Goal: Task Accomplishment & Management: Complete application form

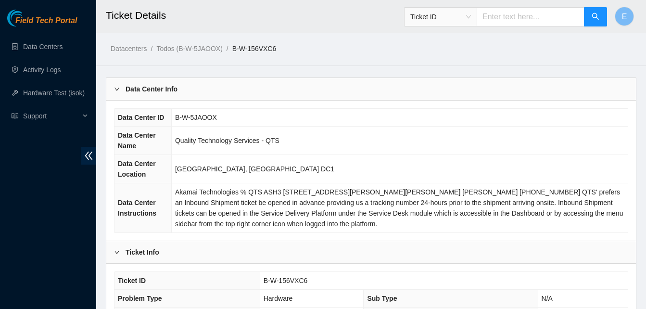
click at [617, 84] on div "Data Center Info" at bounding box center [371, 89] width 530 height 22
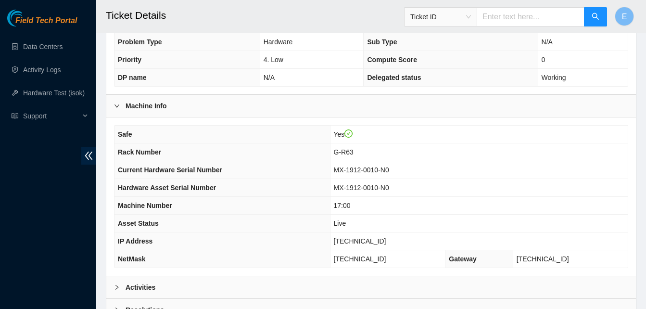
scroll to position [204, 0]
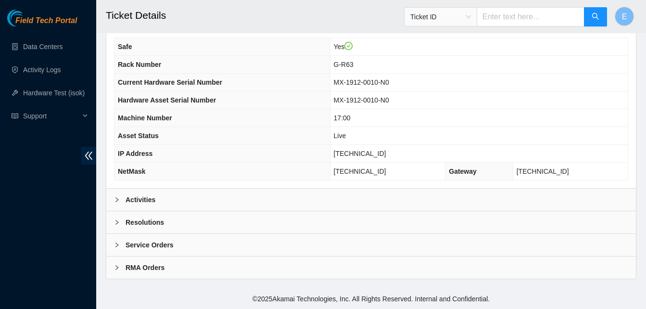
click at [146, 206] on div "Activities" at bounding box center [371, 200] width 530 height 22
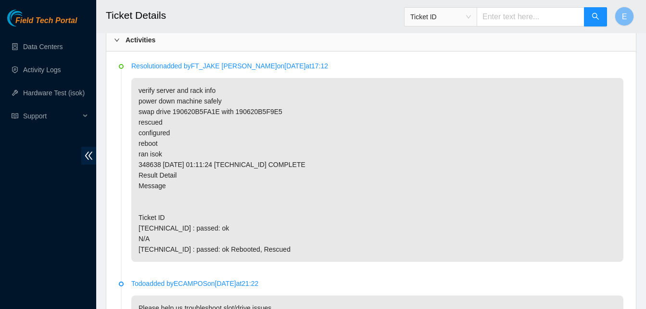
scroll to position [364, 0]
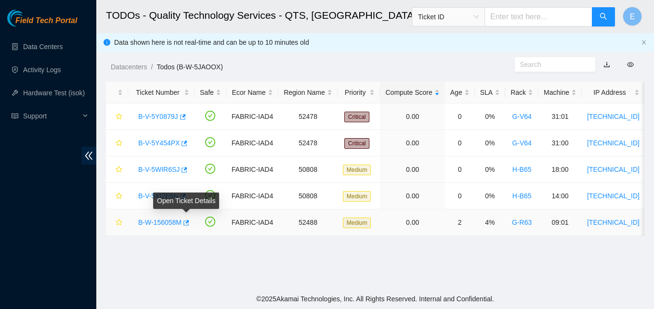
click at [190, 219] on td "B-W-156058M" at bounding box center [161, 222] width 66 height 26
click at [187, 219] on icon "button" at bounding box center [185, 222] width 7 height 7
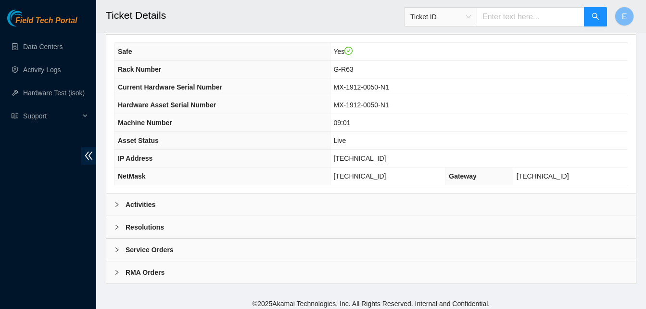
scroll to position [344, 0]
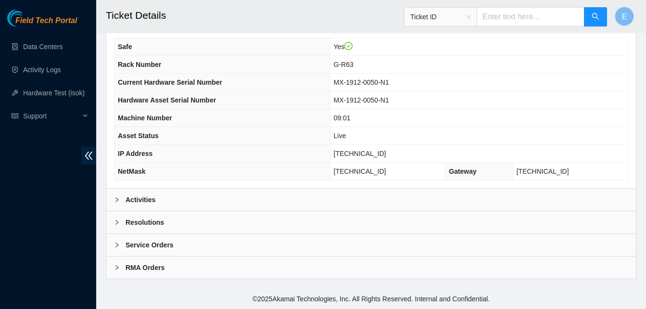
click at [137, 197] on b "Activities" at bounding box center [141, 199] width 30 height 11
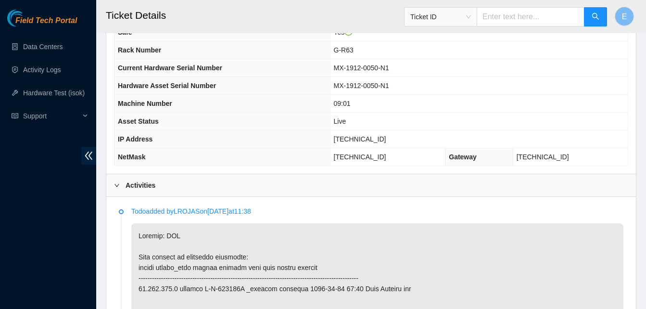
scroll to position [356, 0]
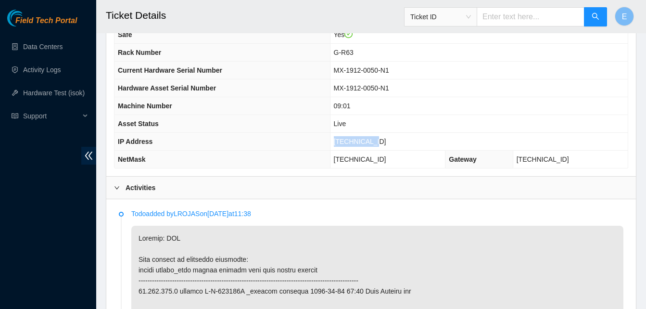
drag, startPoint x: 353, startPoint y: 143, endPoint x: 390, endPoint y: 143, distance: 37.1
click at [390, 143] on td "23.199.252.5" at bounding box center [479, 142] width 298 height 18
copy span "23.199.252.5"
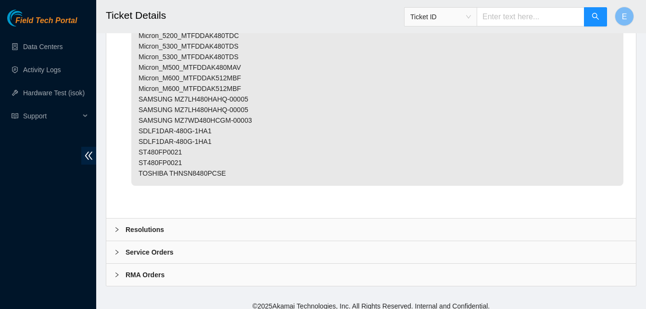
scroll to position [3382, 0]
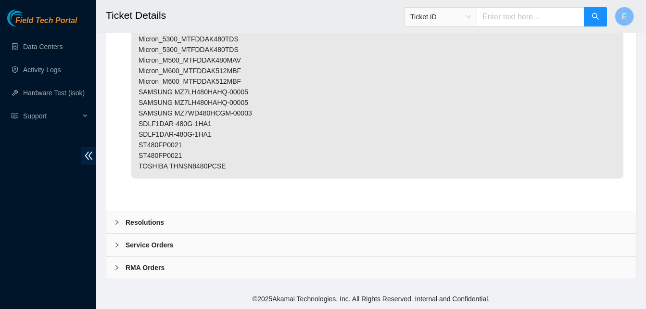
click at [154, 223] on b "Resolutions" at bounding box center [145, 222] width 39 height 11
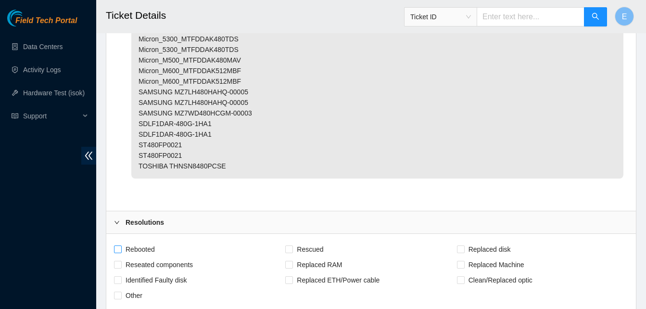
click at [116, 248] on input "Rebooted" at bounding box center [117, 248] width 7 height 7
checkbox input "true"
click at [293, 245] on span at bounding box center [289, 249] width 8 height 8
click at [292, 245] on input "Rescued" at bounding box center [288, 248] width 7 height 7
checkbox input "true"
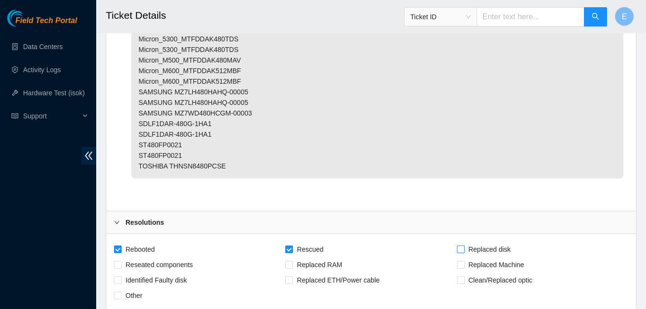
click at [467, 248] on span "Replaced disk" at bounding box center [490, 249] width 50 height 15
click at [464, 248] on input "Replaced disk" at bounding box center [460, 248] width 7 height 7
checkbox input "true"
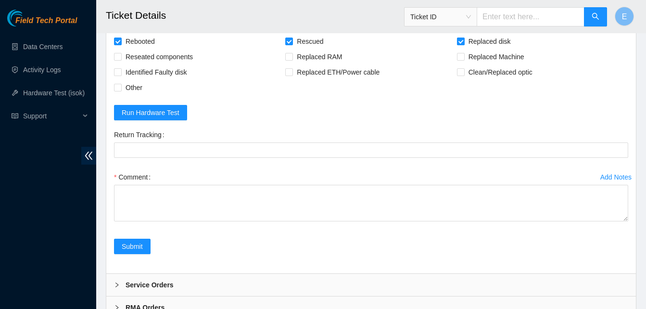
scroll to position [3630, 0]
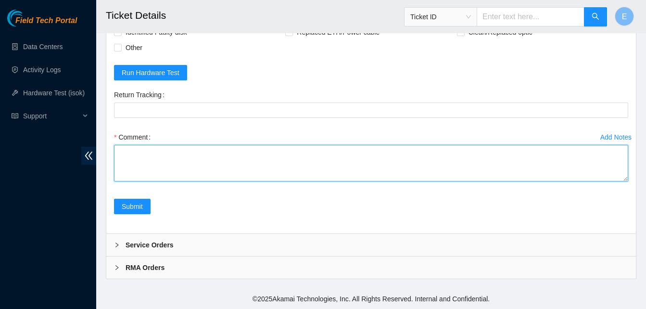
click at [179, 178] on textarea "Comment" at bounding box center [371, 163] width 515 height 37
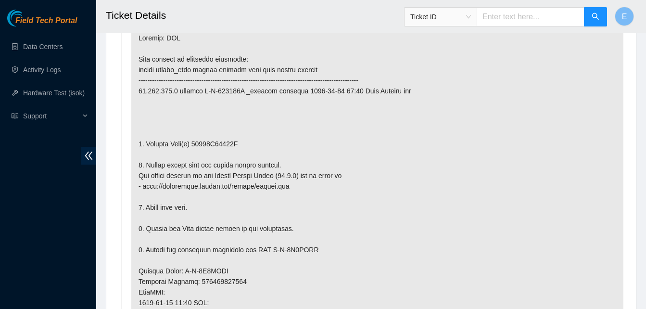
scroll to position [557, 0]
drag, startPoint x: 190, startPoint y: 139, endPoint x: 236, endPoint y: 146, distance: 46.8
click at [236, 146] on p at bounding box center [377, 281] width 492 height 512
copy p "21202F95281A"
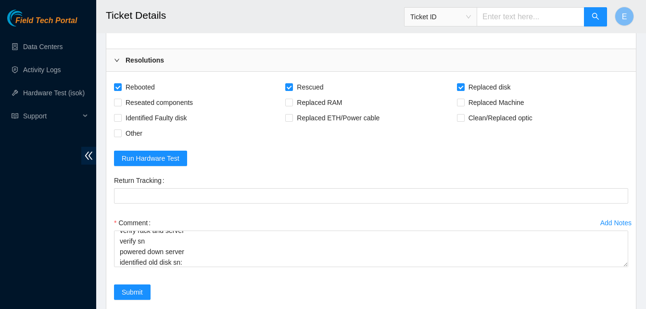
scroll to position [3630, 0]
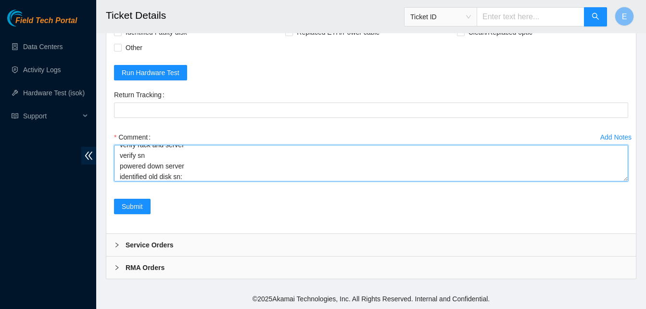
click at [250, 177] on textarea "verify rack and server verify sn powered down server identified old disk sn:" at bounding box center [371, 163] width 515 height 37
paste textarea "21202F95281A"
paste textarea "348662 09-10-2025 03:00:45 23.199.252.5 COMPLETE Result Detail Message Ticket I…"
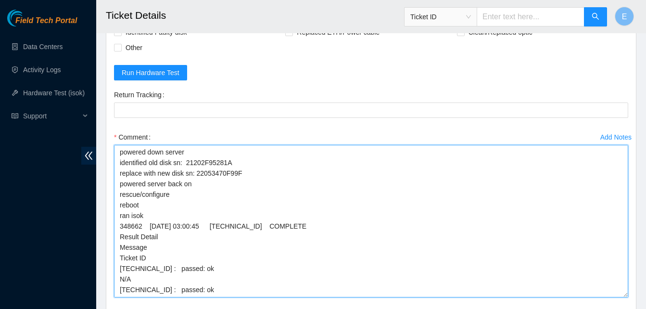
scroll to position [10, 0]
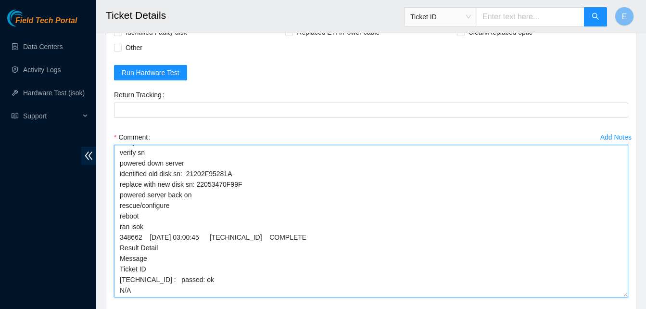
drag, startPoint x: 626, startPoint y: 178, endPoint x: 623, endPoint y: 306, distance: 128.1
click at [623, 297] on textarea "verify rack and server verify sn powered down server identified old disk sn: 21…" at bounding box center [371, 221] width 515 height 153
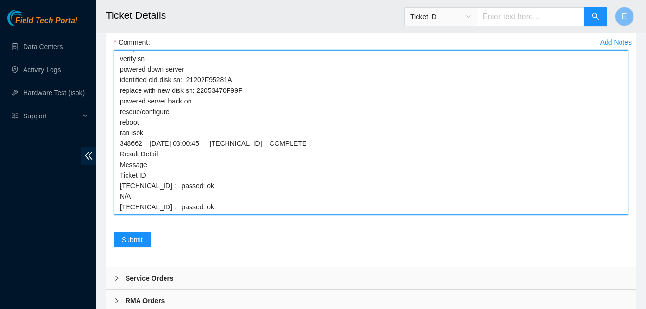
scroll to position [3726, 0]
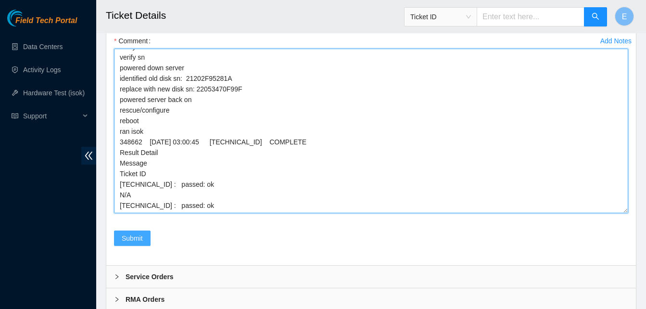
type textarea "verify rack and server verify sn powered down server identified old disk sn: 21…"
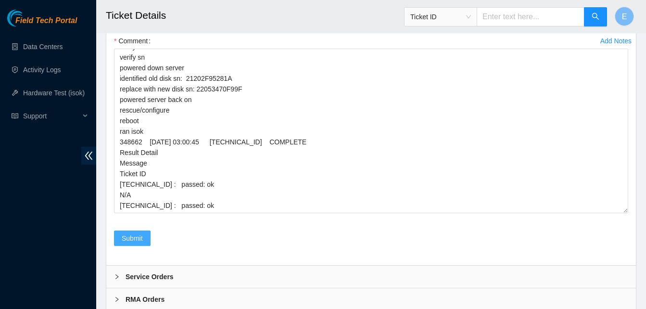
click at [139, 236] on span "Submit" at bounding box center [132, 238] width 21 height 11
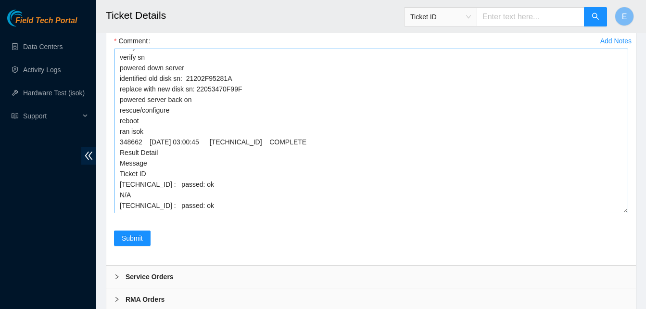
scroll to position [0, 0]
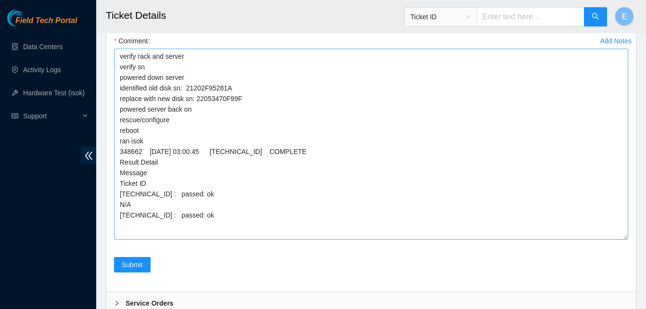
drag, startPoint x: 626, startPoint y: 212, endPoint x: 626, endPoint y: 239, distance: 27.0
click at [626, 239] on textarea "verify rack and server verify sn powered down server identified old disk sn: 21…" at bounding box center [371, 144] width 515 height 191
drag, startPoint x: 117, startPoint y: 59, endPoint x: 223, endPoint y: 220, distance: 193.2
click at [223, 220] on textarea "verify rack and server verify sn powered down server identified old disk sn: 21…" at bounding box center [371, 145] width 515 height 192
click at [258, 217] on textarea "verify rack and server verify sn powered down server identified old disk sn: 21…" at bounding box center [371, 145] width 515 height 192
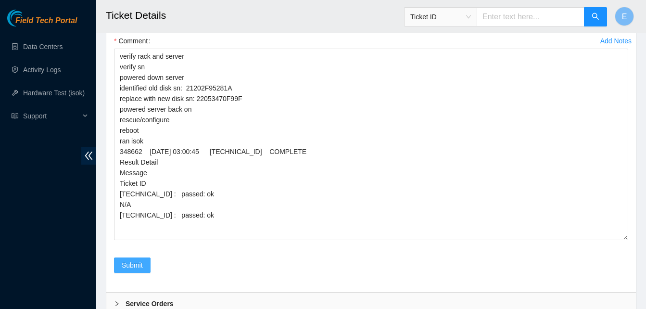
click at [131, 264] on span "Submit" at bounding box center [132, 265] width 21 height 11
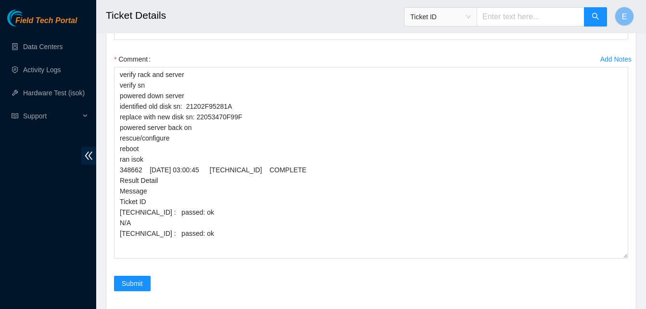
scroll to position [3744, 0]
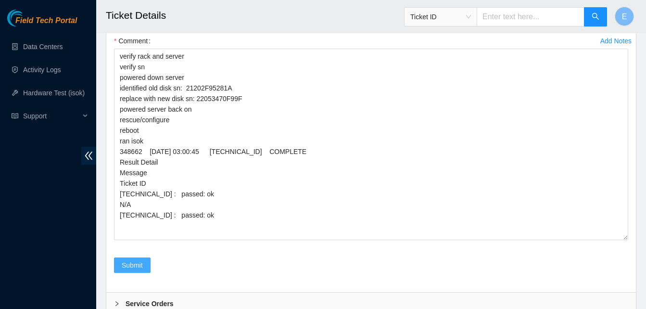
click at [137, 266] on span "Submit" at bounding box center [132, 265] width 21 height 11
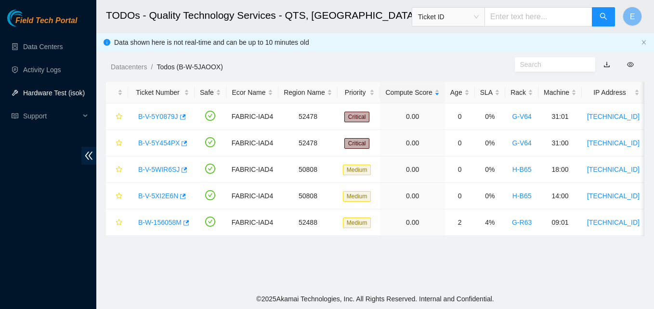
click at [52, 89] on link "Hardware Test (isok)" at bounding box center [54, 93] width 62 height 8
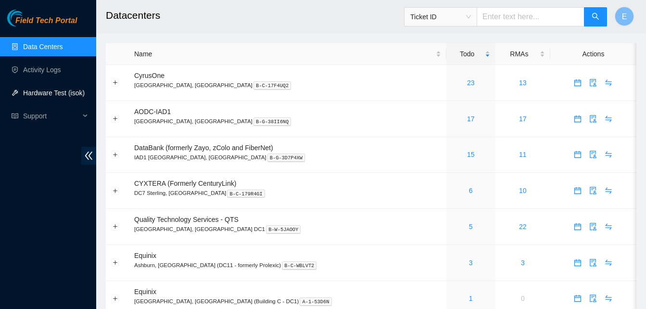
click at [55, 92] on link "Hardware Test (isok)" at bounding box center [54, 93] width 62 height 8
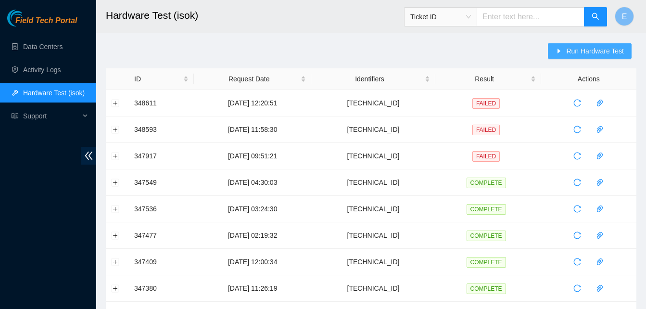
click at [580, 51] on span "Run Hardware Test" at bounding box center [596, 51] width 58 height 11
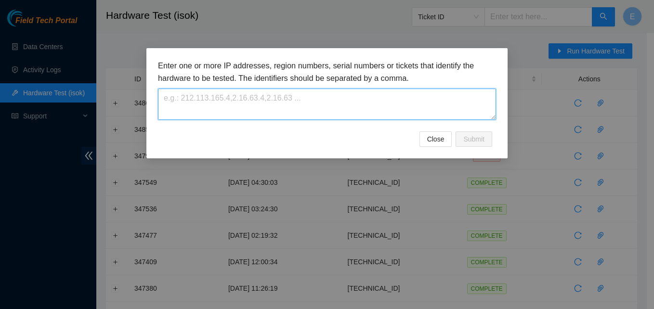
click at [309, 106] on textarea at bounding box center [327, 104] width 338 height 31
paste textarea "23.199.252.5"
type textarea "23.199.252.5"
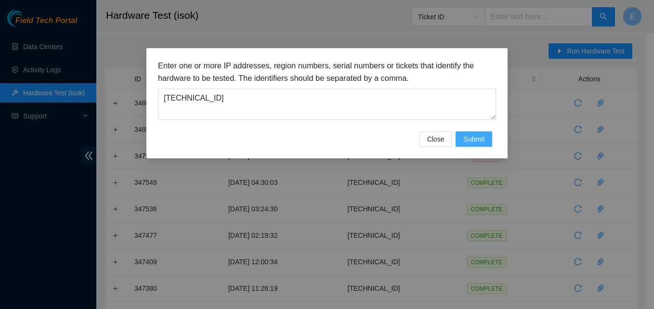
click at [469, 136] on span "Submit" at bounding box center [473, 139] width 21 height 11
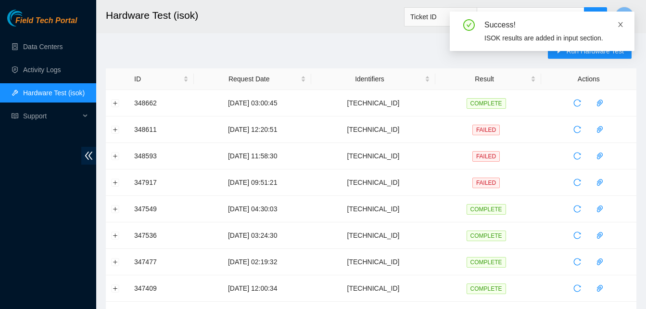
click at [619, 25] on icon "close" at bounding box center [621, 24] width 7 height 7
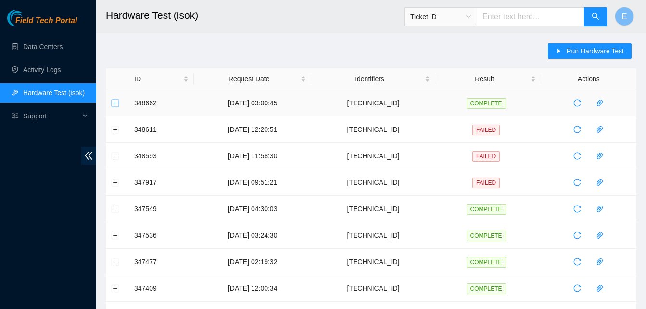
click at [117, 103] on button "Expand row" at bounding box center [116, 103] width 8 height 8
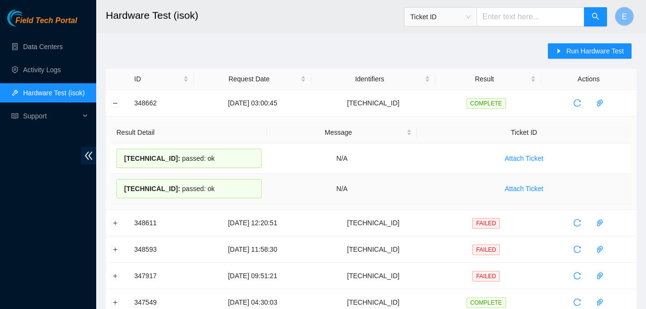
drag, startPoint x: 132, startPoint y: 104, endPoint x: 238, endPoint y: 200, distance: 142.5
copy tbody "348662 09-10-2025 03:00:45 23.199.252.5 COMPLETE Result Detail Message Ticket I…"
click at [116, 102] on button "Collapse row" at bounding box center [116, 103] width 8 height 8
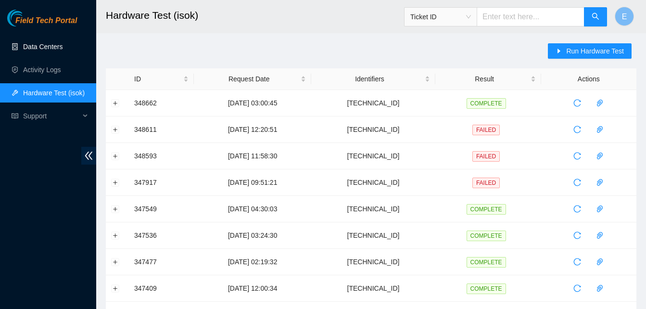
click at [58, 45] on link "Data Centers" at bounding box center [42, 47] width 39 height 8
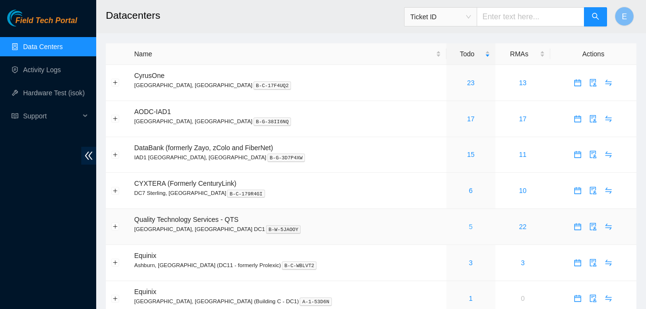
click at [469, 226] on link "5" at bounding box center [471, 227] width 4 height 8
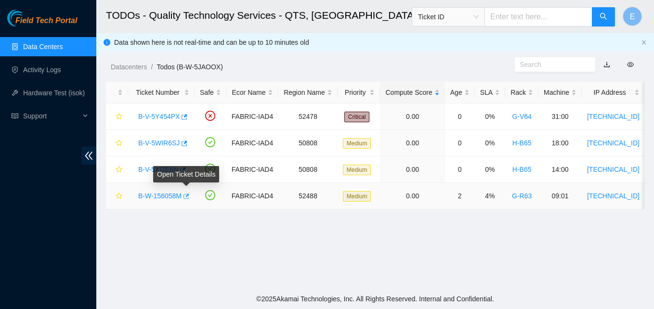
click at [184, 198] on icon "button" at bounding box center [186, 196] width 6 height 5
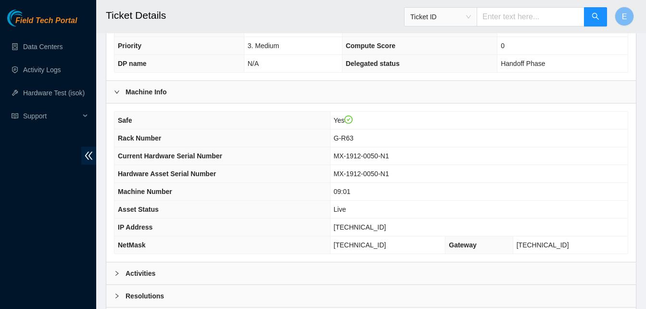
scroll to position [344, 0]
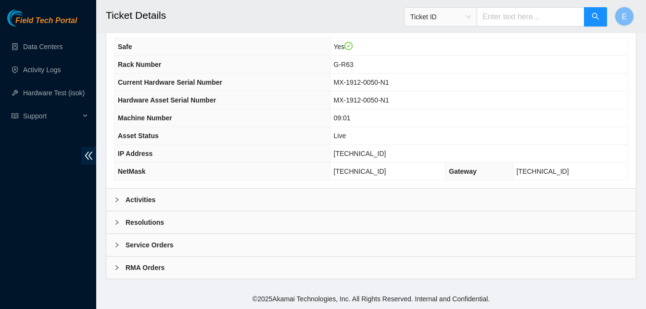
click at [136, 199] on b "Activities" at bounding box center [141, 199] width 30 height 11
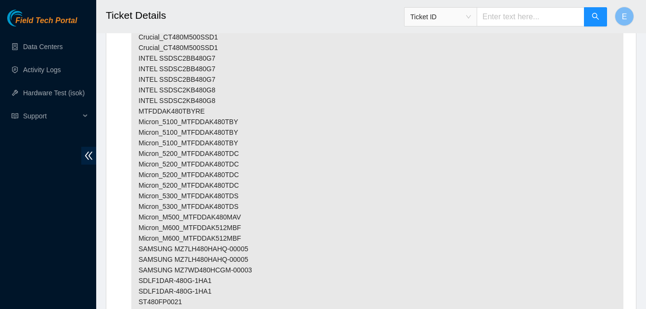
scroll to position [3382, 0]
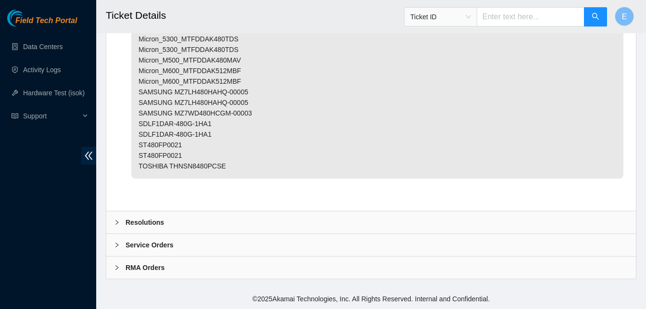
click at [146, 219] on b "Resolutions" at bounding box center [145, 222] width 39 height 11
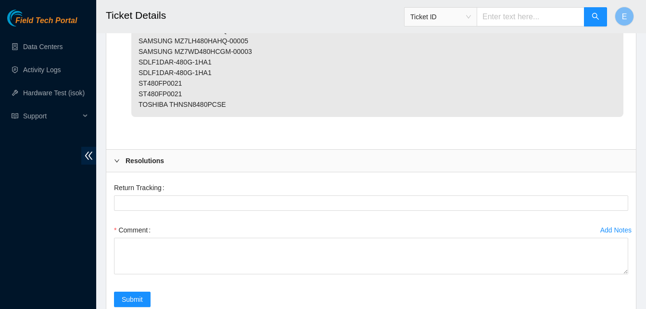
scroll to position [3444, 0]
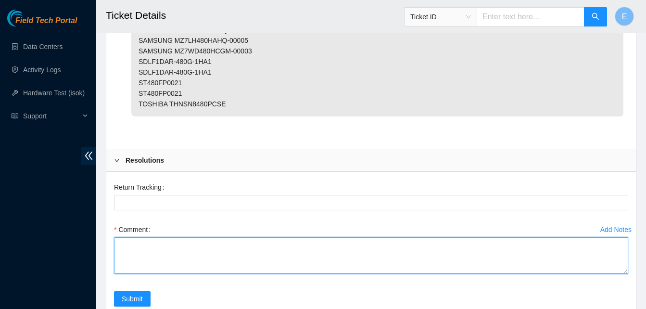
click at [135, 256] on textarea "Comment" at bounding box center [371, 255] width 515 height 37
paste textarea "verify rack and server verify sn powered down server identified old disk sn: 21…"
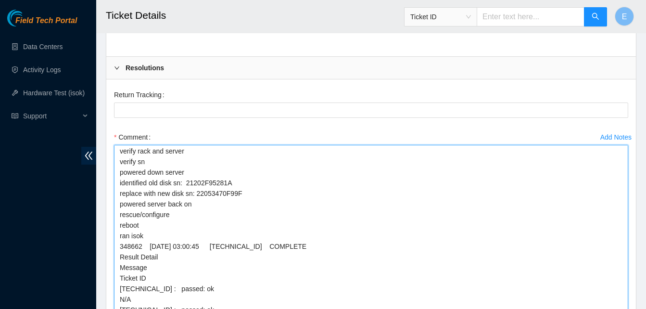
scroll to position [0, 0]
drag, startPoint x: 624, startPoint y: 180, endPoint x: 623, endPoint y: 334, distance: 153.6
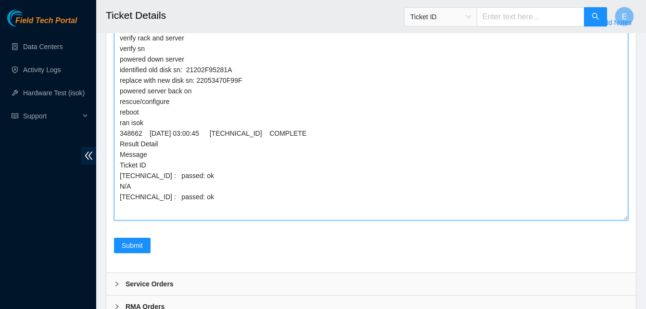
scroll to position [3654, 0]
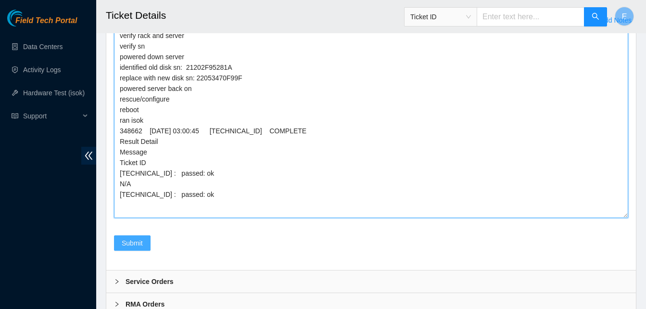
type textarea "verify rack and server verify sn powered down server identified old disk sn: 21…"
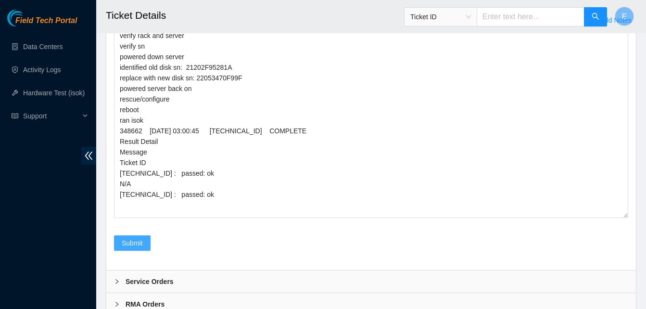
click at [137, 245] on span "Submit" at bounding box center [132, 243] width 21 height 11
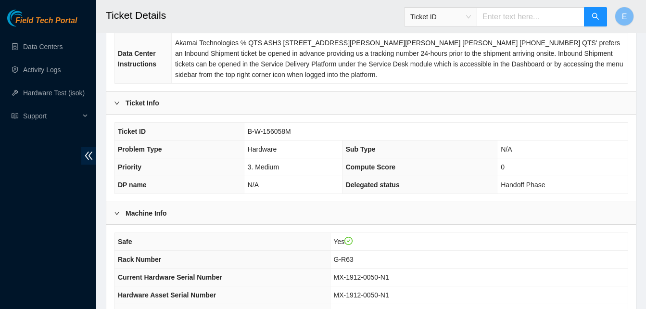
scroll to position [199, 0]
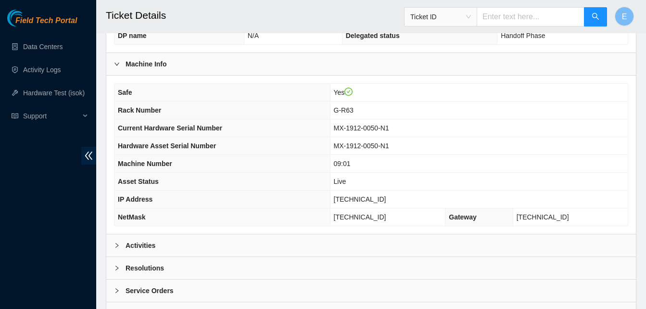
scroll to position [344, 0]
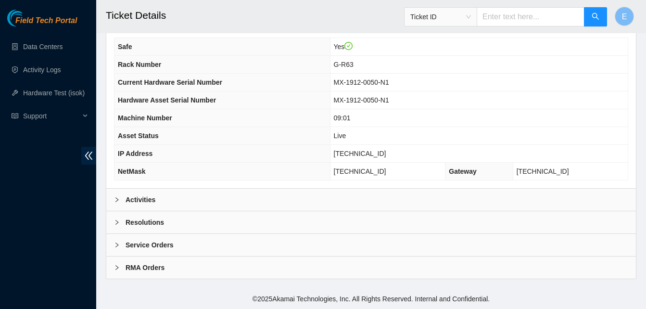
click at [157, 220] on b "Resolutions" at bounding box center [145, 222] width 39 height 11
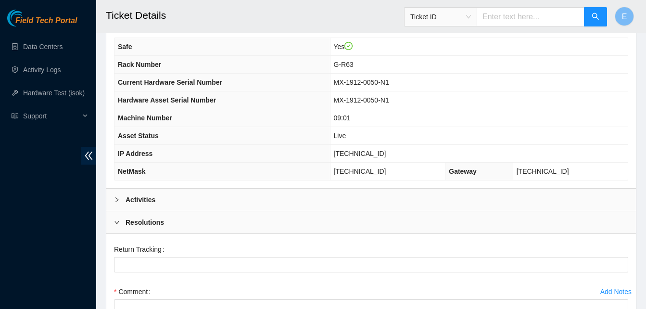
scroll to position [499, 0]
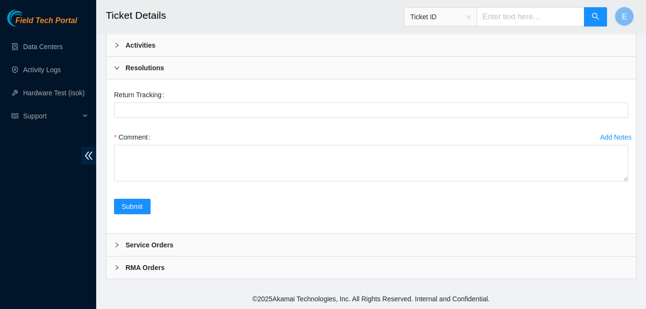
click at [135, 144] on label "Comment" at bounding box center [134, 136] width 40 height 15
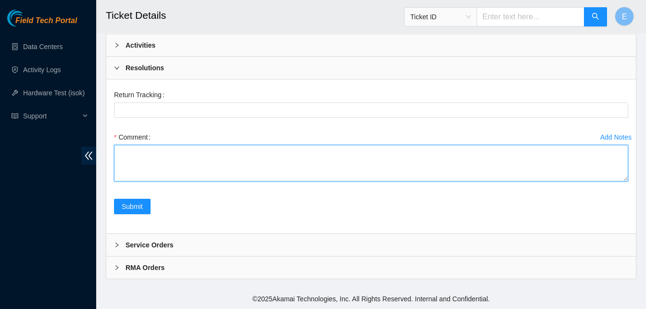
click at [135, 145] on textarea "Comment" at bounding box center [371, 163] width 515 height 37
paste textarea "verify rack and server verify sn powered down server identified old disk sn: 21…"
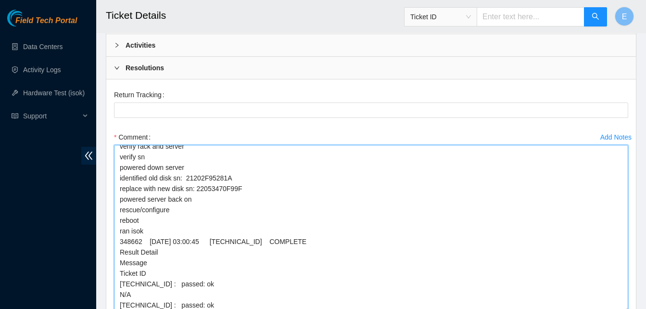
scroll to position [1, 0]
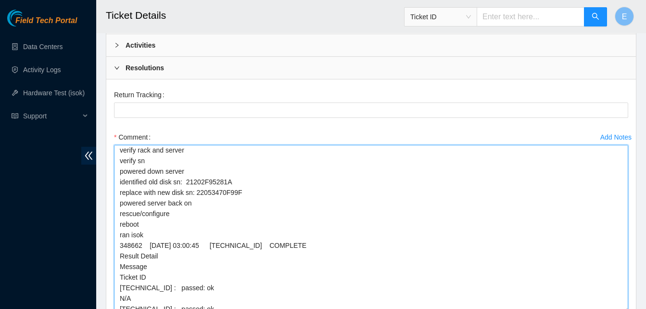
drag, startPoint x: 625, startPoint y: 181, endPoint x: 621, endPoint y: 317, distance: 136.3
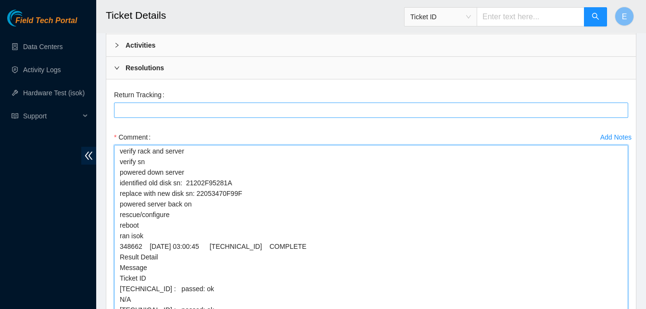
scroll to position [635, 0]
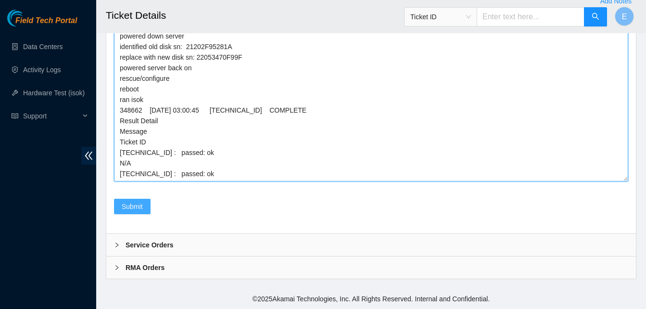
type textarea "verify rack and server verify sn powered down server identified old disk sn: 21…"
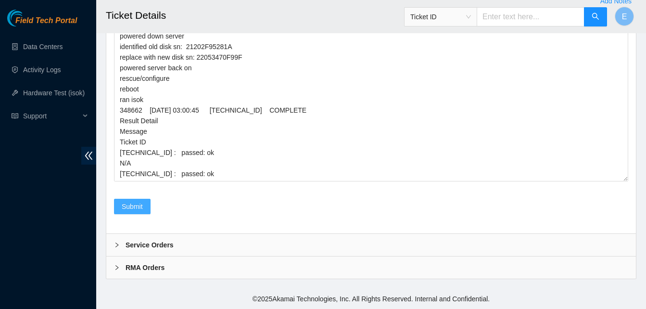
click at [137, 206] on span "Submit" at bounding box center [132, 206] width 21 height 11
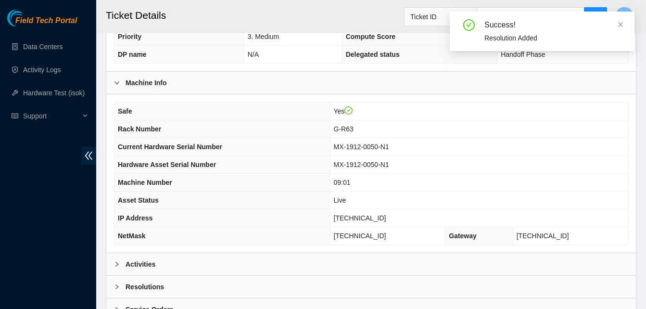
scroll to position [344, 0]
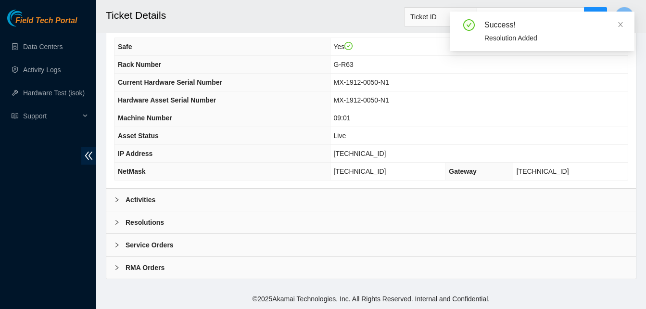
click at [148, 197] on b "Activities" at bounding box center [141, 199] width 30 height 11
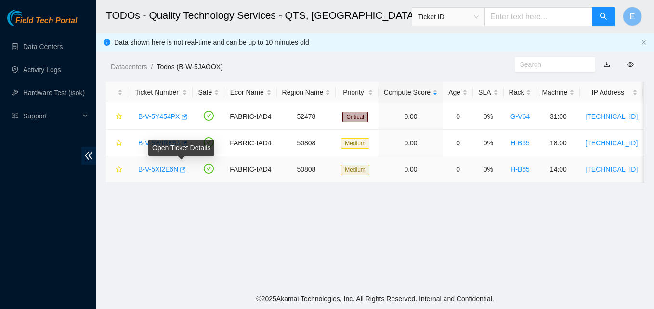
click at [180, 168] on icon "button" at bounding box center [183, 169] width 6 height 5
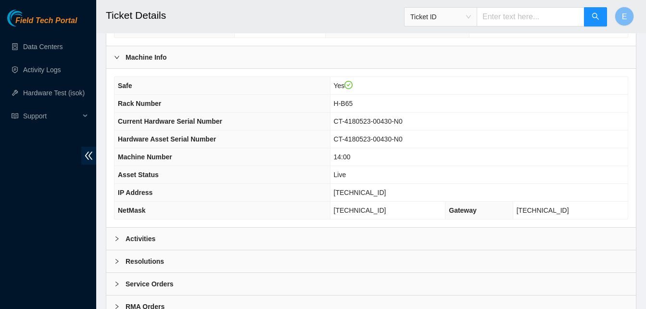
scroll to position [344, 0]
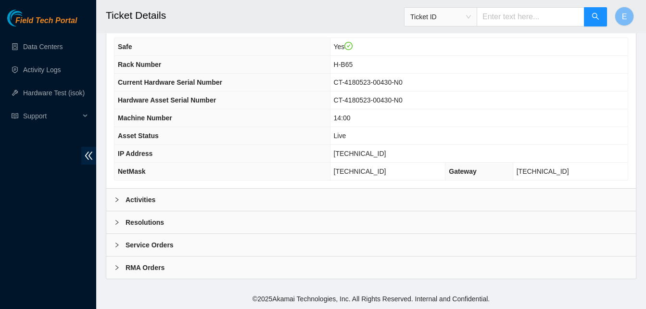
click at [142, 195] on b "Activities" at bounding box center [141, 199] width 30 height 11
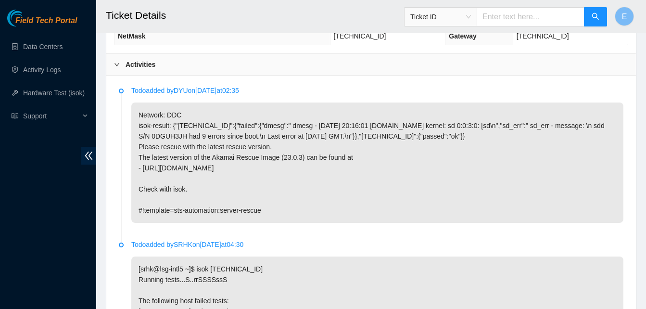
scroll to position [480, 0]
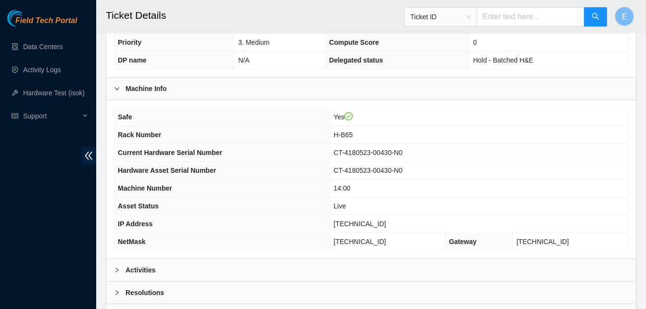
scroll to position [344, 0]
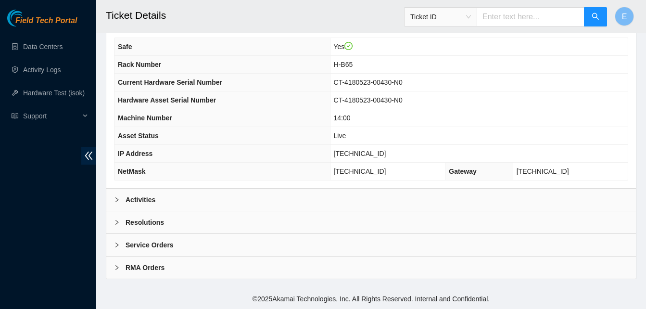
click at [146, 202] on b "Activities" at bounding box center [141, 199] width 30 height 11
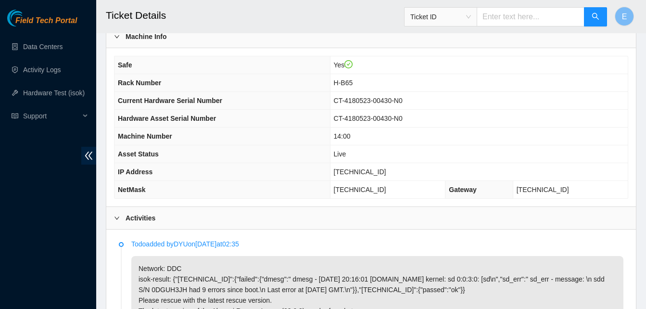
scroll to position [322, 0]
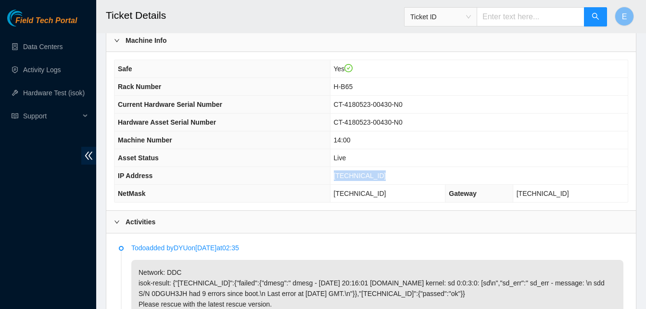
drag, startPoint x: 343, startPoint y: 178, endPoint x: 390, endPoint y: 181, distance: 47.3
click at [390, 181] on td "[TECHNICAL_ID]" at bounding box center [479, 176] width 298 height 18
copy span "[TECHNICAL_ID]"
click at [270, 122] on th "Hardware Asset Serial Number" at bounding box center [223, 123] width 216 height 18
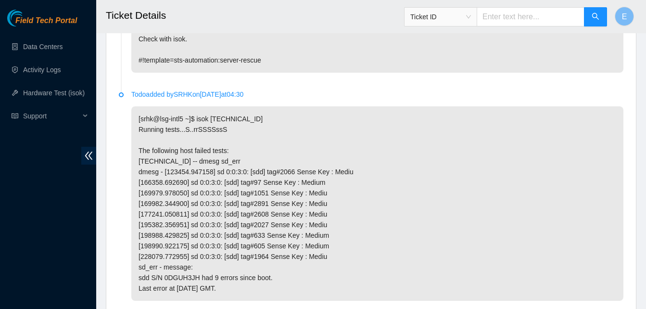
scroll to position [762, 0]
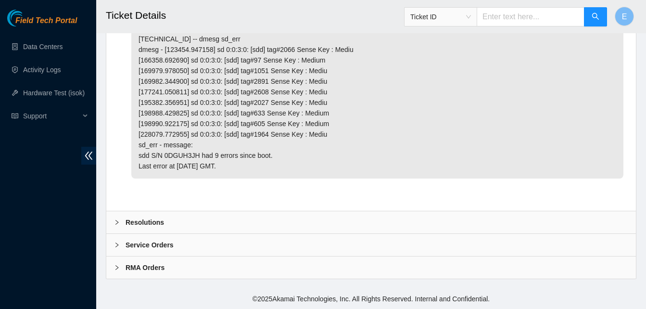
click at [157, 223] on b "Resolutions" at bounding box center [145, 222] width 39 height 11
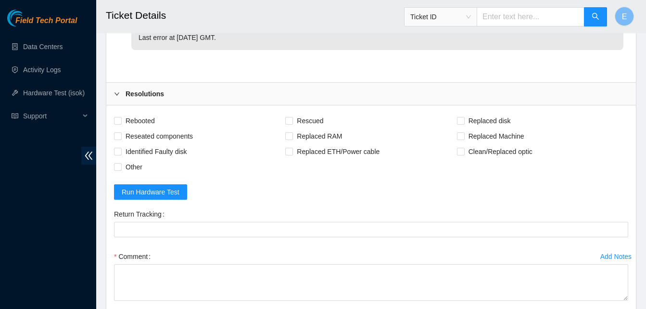
scroll to position [881, 0]
click at [116, 123] on input "Rebooted" at bounding box center [117, 119] width 7 height 7
checkbox input "true"
click at [295, 128] on span "Rescued" at bounding box center [310, 120] width 34 height 15
click at [292, 123] on input "Rescued" at bounding box center [288, 119] width 7 height 7
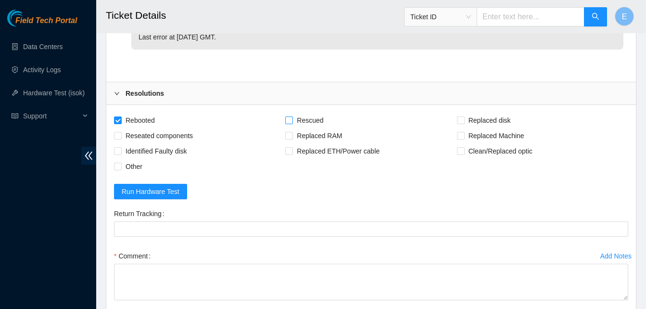
checkbox input "true"
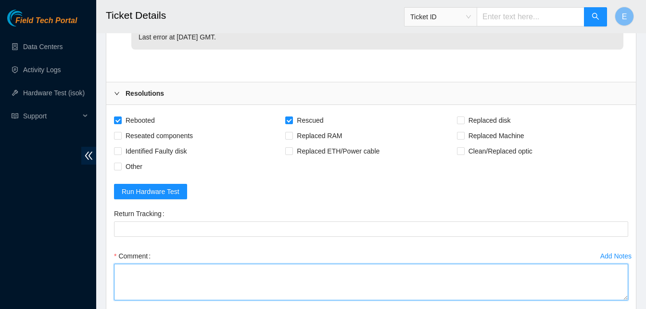
click at [169, 286] on textarea "Comment" at bounding box center [371, 282] width 515 height 37
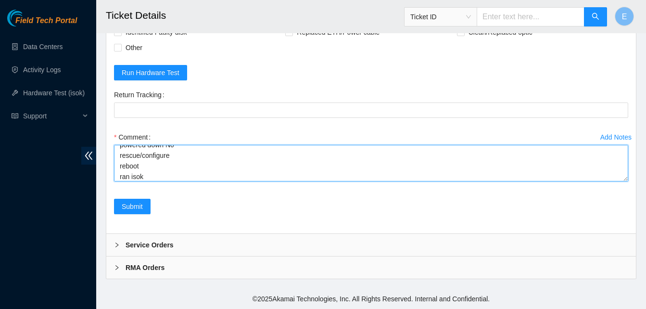
scroll to position [39, 0]
paste textarea "48676 09-10-2025 03:59:50 23.204.137.198 COMPLETE Result Detail Message Ticket …"
drag, startPoint x: 624, startPoint y: 181, endPoint x: 608, endPoint y: 270, distance: 90.0
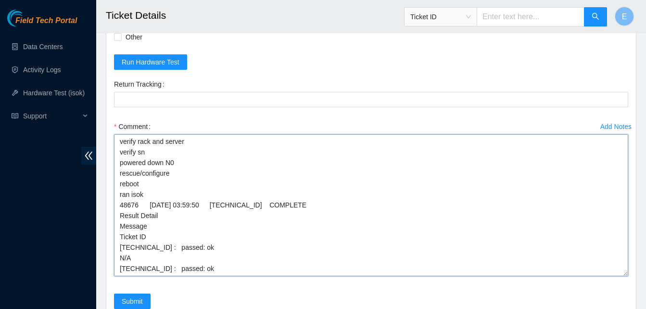
scroll to position [0, 0]
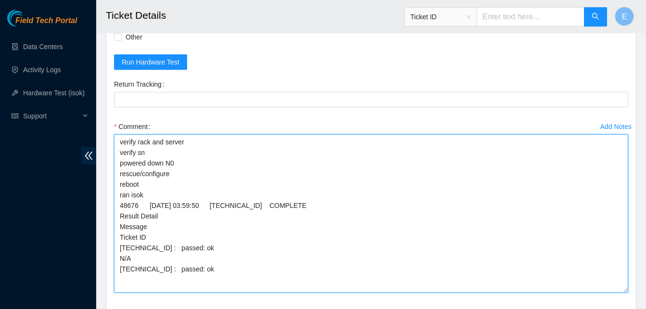
drag, startPoint x: 627, startPoint y: 177, endPoint x: 611, endPoint y: 304, distance: 128.1
click at [611, 293] on textarea "verify rack and server verify sn powered down N0 rescue/configure reboot ran is…" at bounding box center [371, 213] width 515 height 158
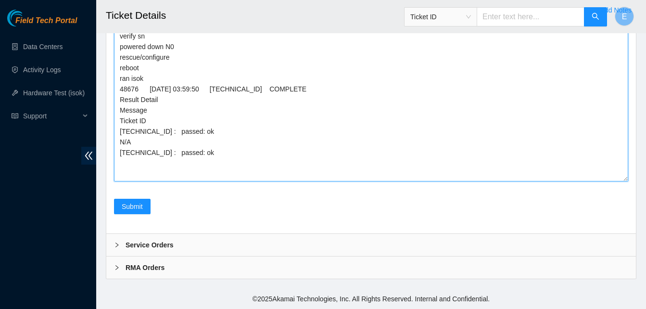
scroll to position [1137, 0]
type textarea "verify rack and server verify sn powered down N0 rescue/configure reboot ran is…"
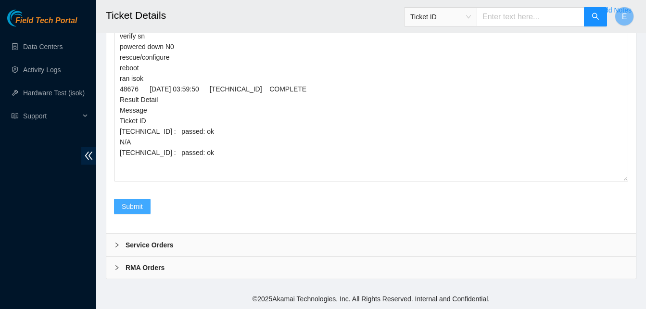
click at [137, 209] on span "Submit" at bounding box center [132, 206] width 21 height 11
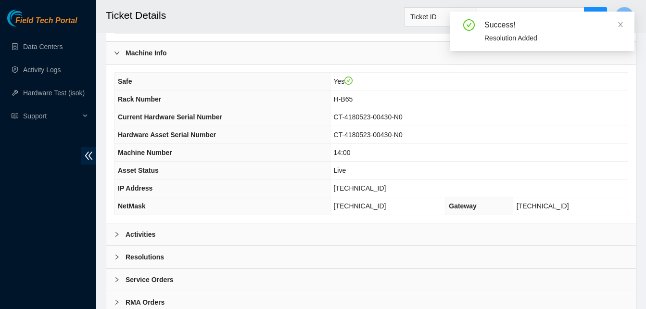
scroll to position [344, 0]
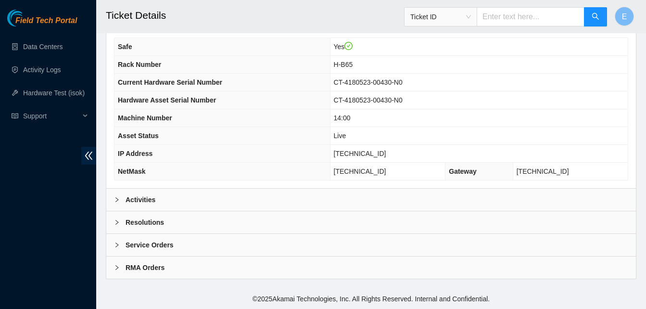
click at [138, 200] on b "Activities" at bounding box center [141, 199] width 30 height 11
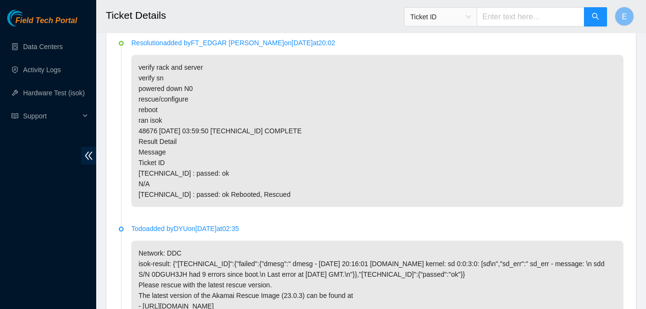
scroll to position [528, 0]
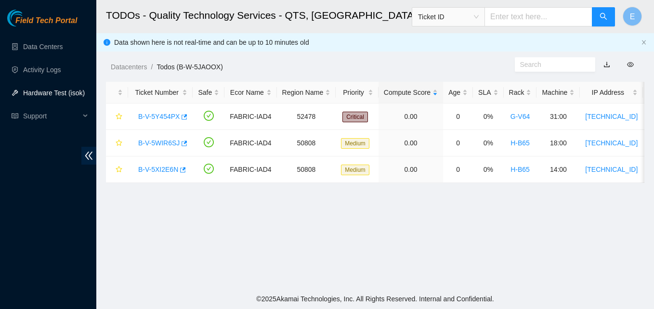
click at [51, 91] on link "Hardware Test (isok)" at bounding box center [54, 93] width 62 height 8
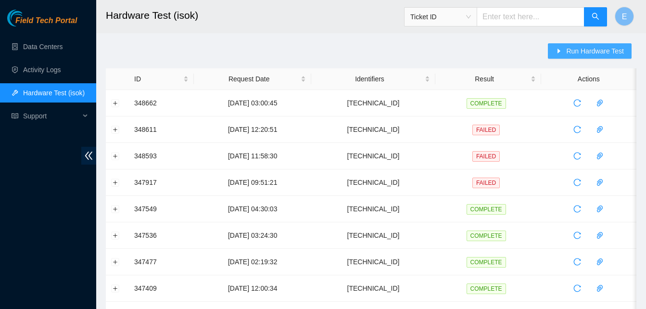
click at [575, 52] on span "Run Hardware Test" at bounding box center [596, 51] width 58 height 11
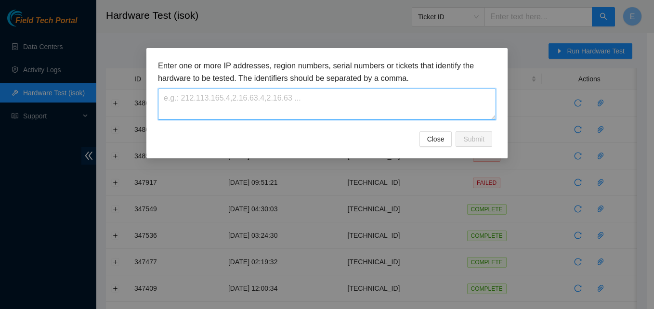
click at [353, 97] on textarea at bounding box center [327, 104] width 338 height 31
paste textarea "[TECHNICAL_ID]"
type textarea "[TECHNICAL_ID]"
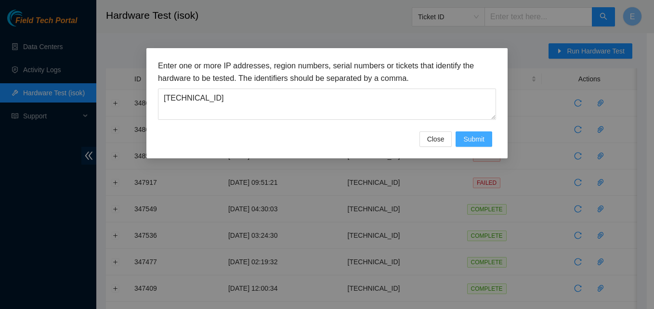
click at [478, 137] on span "Submit" at bounding box center [473, 139] width 21 height 11
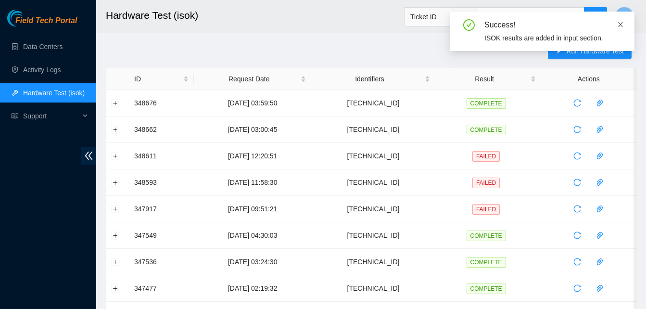
click at [621, 21] on icon "close" at bounding box center [621, 24] width 7 height 7
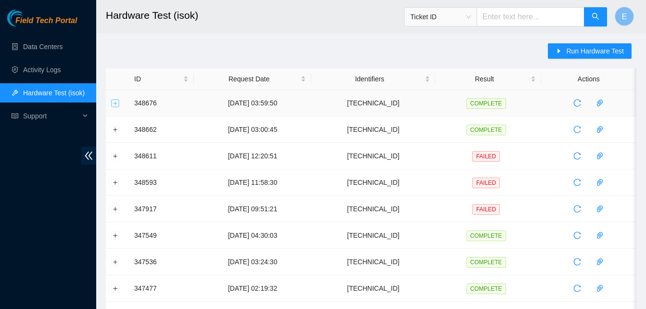
click at [117, 102] on button "Expand row" at bounding box center [116, 103] width 8 height 8
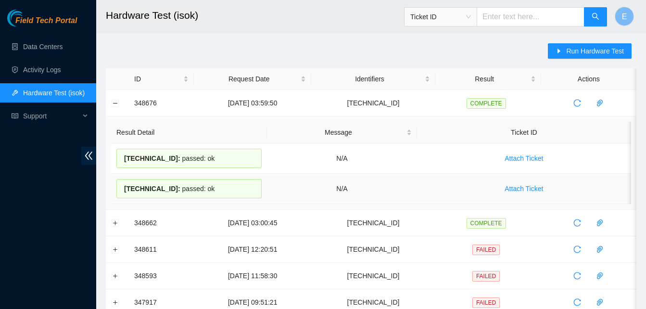
drag, startPoint x: 137, startPoint y: 101, endPoint x: 225, endPoint y: 186, distance: 121.9
copy tbody "48676 09-10-2025 03:59:50 23.204.137.198 COMPLETE Result Detail Message Ticket …"
click at [52, 46] on link "Data Centers" at bounding box center [42, 47] width 39 height 8
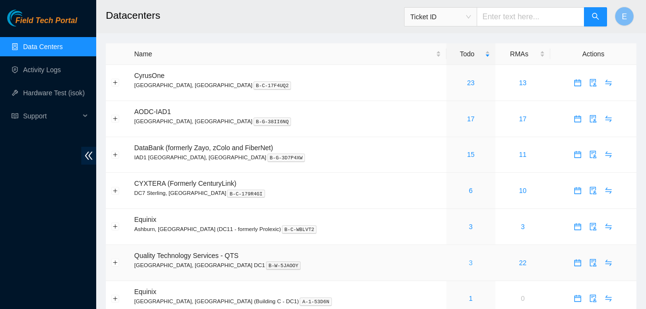
click at [469, 260] on link "3" at bounding box center [471, 263] width 4 height 8
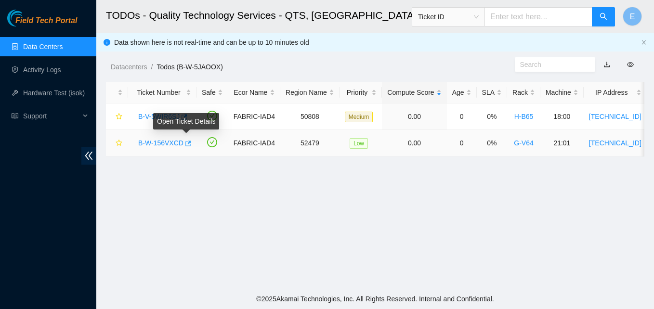
click at [184, 142] on icon "button" at bounding box center [187, 143] width 7 height 7
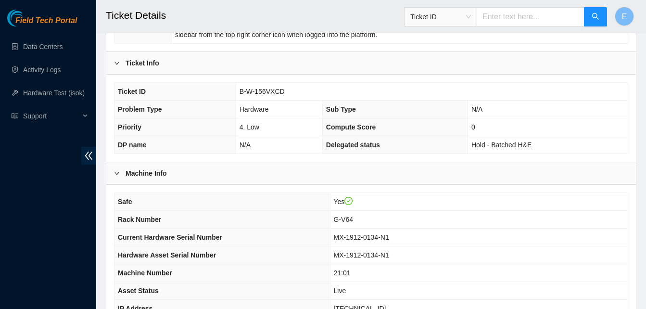
scroll to position [344, 0]
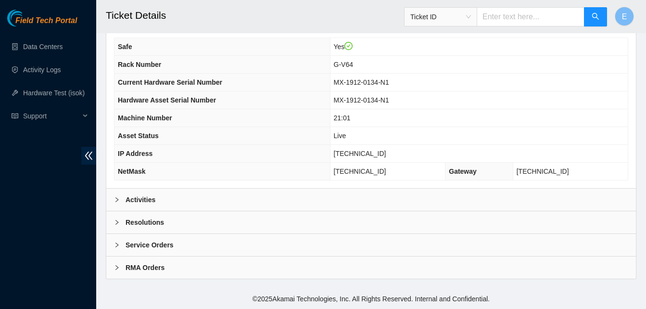
click at [149, 200] on b "Activities" at bounding box center [141, 199] width 30 height 11
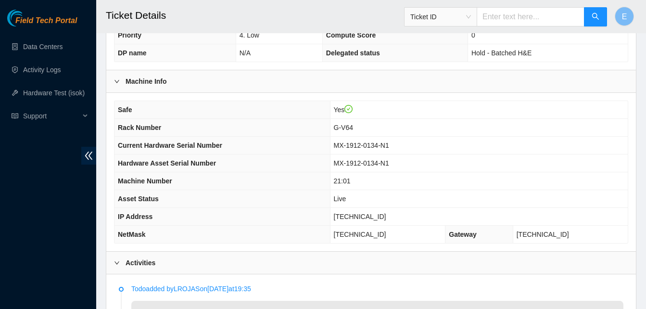
scroll to position [281, 0]
click at [149, 200] on span "Asset Status" at bounding box center [138, 199] width 41 height 8
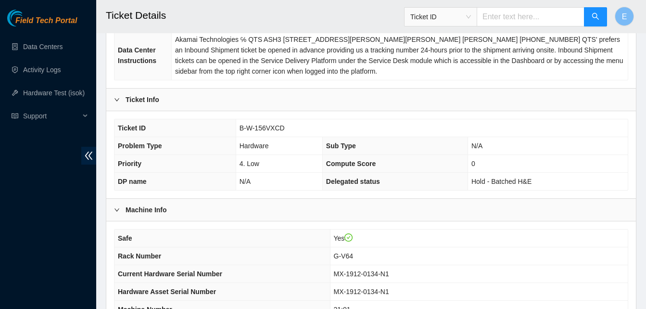
scroll to position [152, 0]
drag, startPoint x: 239, startPoint y: 129, endPoint x: 284, endPoint y: 134, distance: 45.1
click at [284, 134] on td "B-W-156VXCD" at bounding box center [432, 129] width 392 height 18
copy span "B-W-156VXCD"
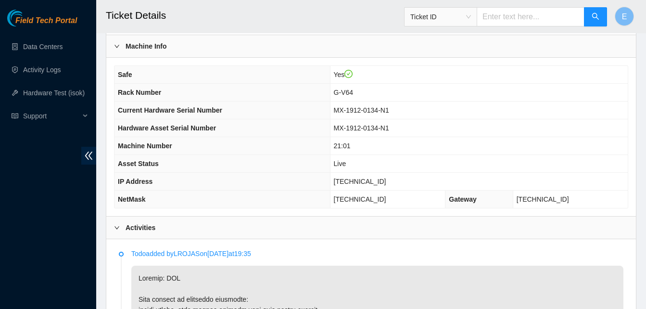
scroll to position [316, 0]
drag, startPoint x: 344, startPoint y: 184, endPoint x: 389, endPoint y: 188, distance: 45.9
click at [389, 188] on td "[TECHNICAL_ID]" at bounding box center [479, 182] width 298 height 18
copy span "[TECHNICAL_ID]"
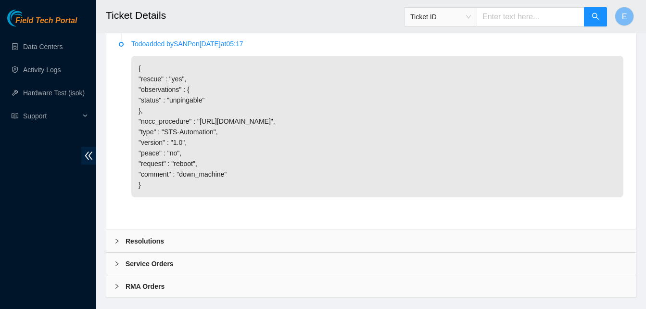
scroll to position [2873, 0]
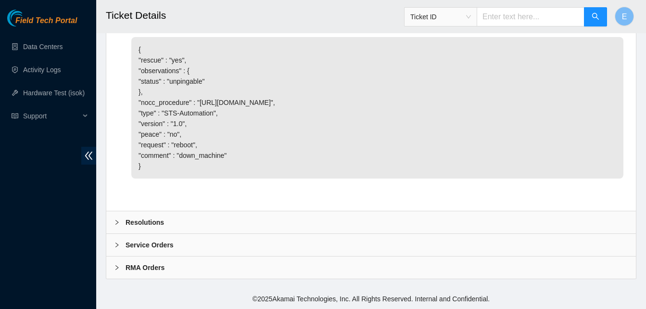
click at [146, 219] on b "Resolutions" at bounding box center [145, 222] width 39 height 11
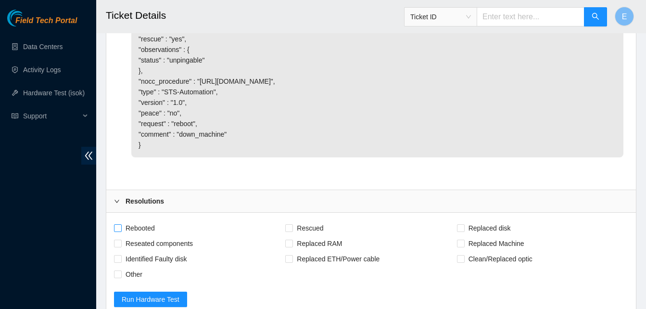
click at [120, 231] on input "Rebooted" at bounding box center [117, 227] width 7 height 7
checkbox input "true"
click at [288, 236] on label "Rescued" at bounding box center [306, 227] width 42 height 15
click at [288, 231] on input "Rescued" at bounding box center [288, 227] width 7 height 7
checkbox input "true"
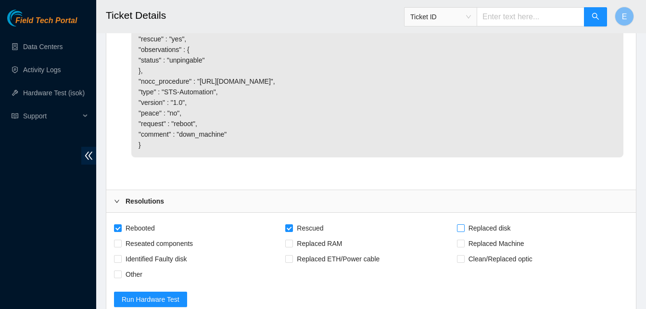
click at [462, 231] on input "Replaced disk" at bounding box center [460, 227] width 7 height 7
checkbox input "true"
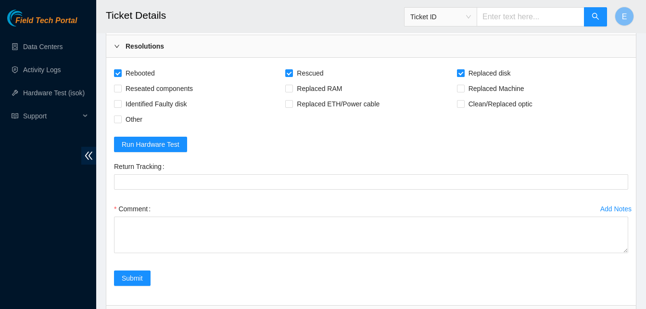
scroll to position [3121, 0]
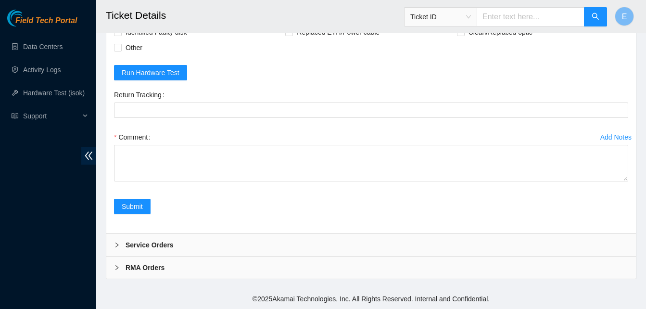
click at [163, 144] on div "Comment" at bounding box center [371, 136] width 515 height 15
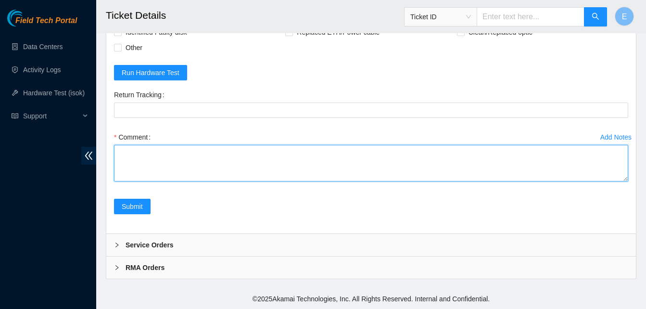
click at [165, 152] on textarea "Comment" at bounding box center [371, 163] width 515 height 37
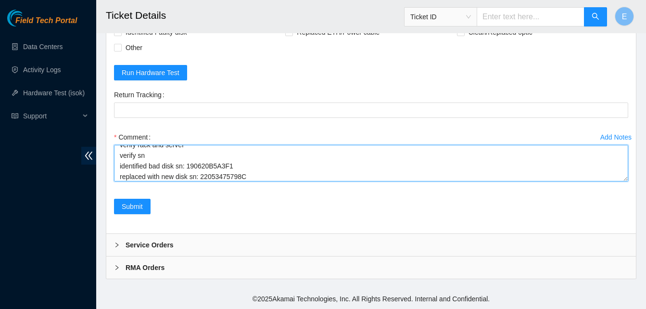
scroll to position [39, 0]
click at [119, 156] on textarea "ticket says N1 disks with matching sn in N0 verify rack and server verify sn id…" at bounding box center [371, 163] width 515 height 37
click at [268, 176] on textarea "ticket says N1 disks with matching sn in N0 verify rack and server verify sn po…" at bounding box center [371, 163] width 515 height 37
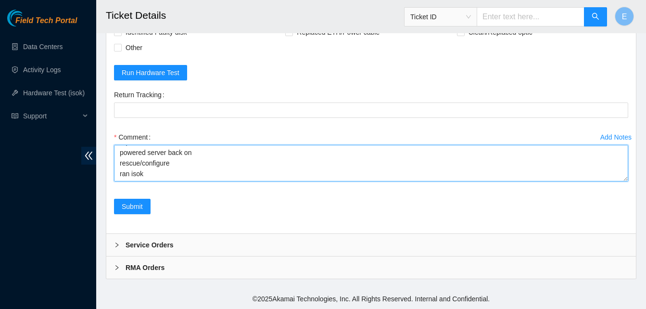
paste textarea "348691 09-10-2025 04:48:53 23.199.252.173 FAILED Result Detail Message Ticket I…"
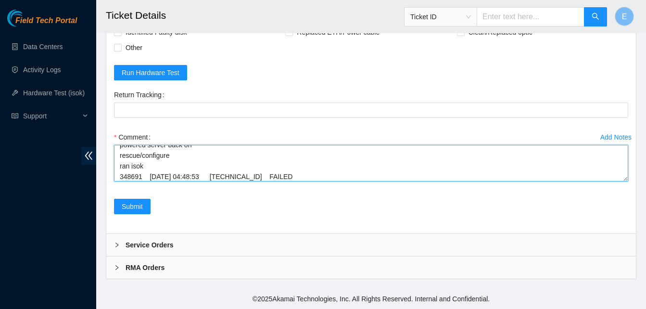
scroll to position [145, 0]
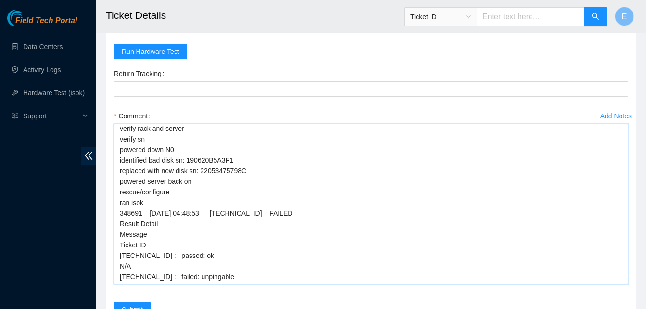
drag, startPoint x: 627, startPoint y: 180, endPoint x: 600, endPoint y: 309, distance: 131.7
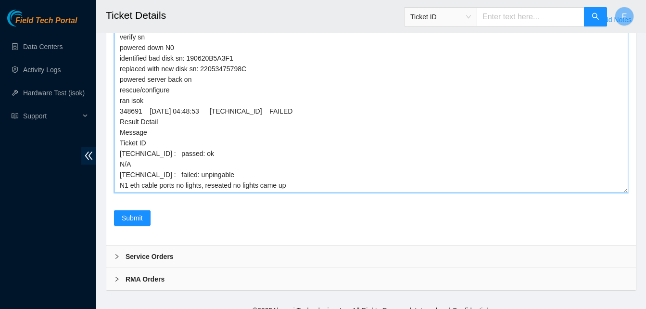
scroll to position [40, 0]
type textarea "ticket says N1 disks with matching sn in N0 verify rack and server verify sn po…"
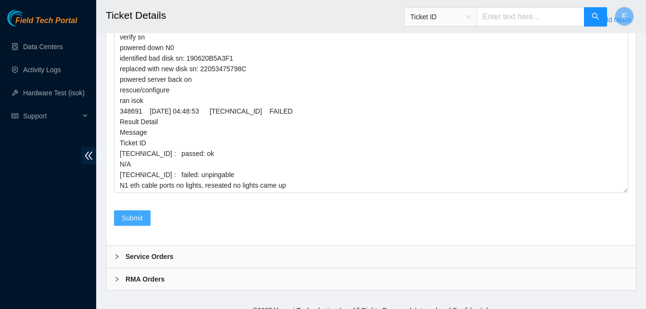
click at [142, 223] on span "Submit" at bounding box center [132, 218] width 21 height 11
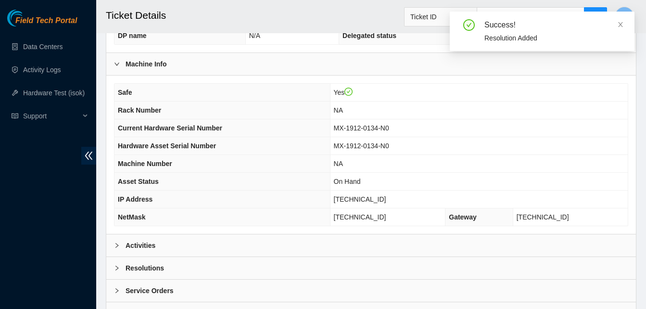
scroll to position [344, 0]
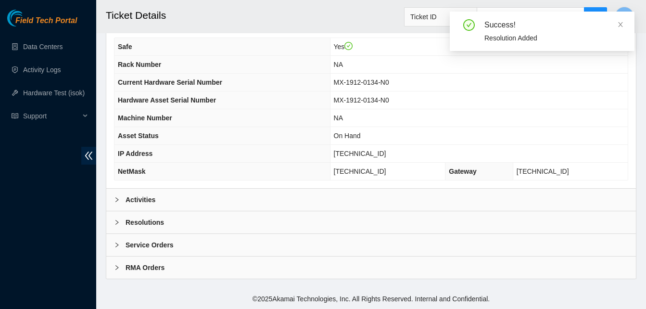
click at [139, 221] on b "Resolutions" at bounding box center [145, 222] width 39 height 11
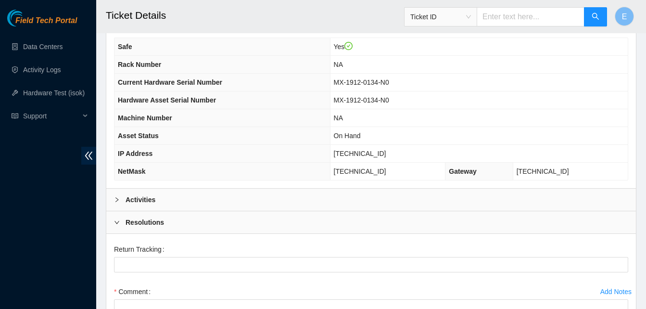
click at [134, 199] on b "Activities" at bounding box center [141, 199] width 30 height 11
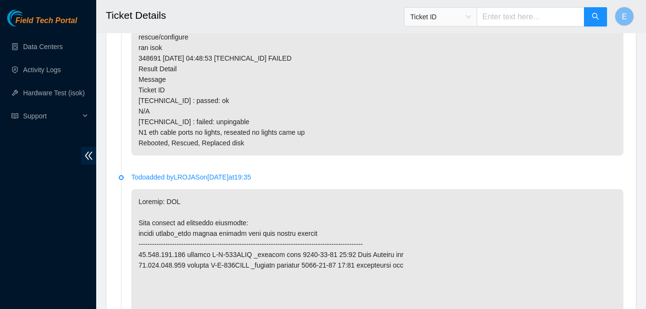
scroll to position [643, 0]
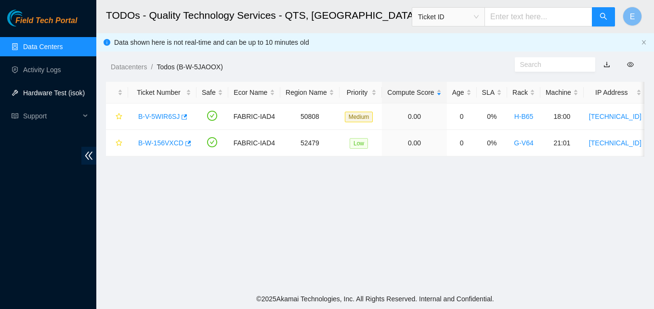
click at [47, 90] on link "Hardware Test (isok)" at bounding box center [54, 93] width 62 height 8
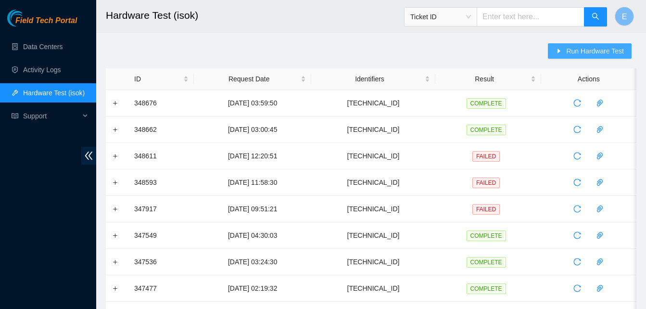
click at [576, 52] on span "Run Hardware Test" at bounding box center [596, 51] width 58 height 11
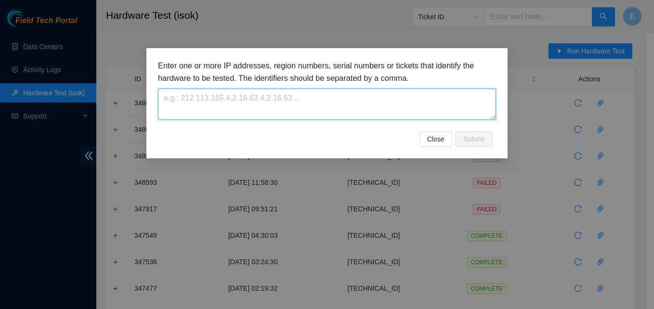
click at [297, 103] on textarea at bounding box center [327, 104] width 338 height 31
paste textarea "[TECHNICAL_ID]"
type textarea "[TECHNICAL_ID]"
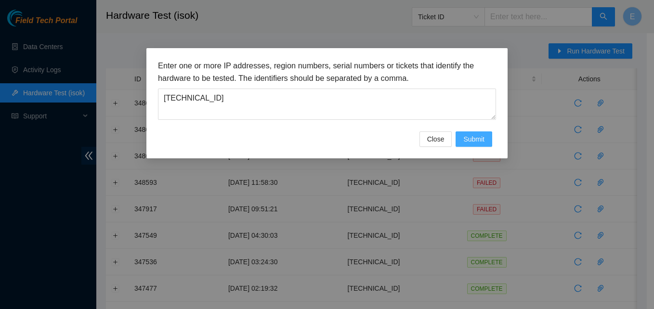
click at [470, 142] on span "Submit" at bounding box center [473, 139] width 21 height 11
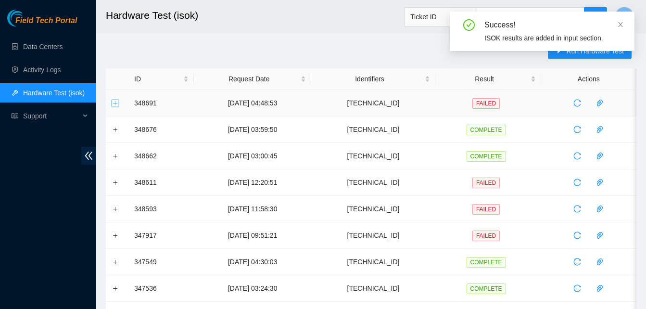
click at [114, 103] on button "Expand row" at bounding box center [116, 103] width 8 height 8
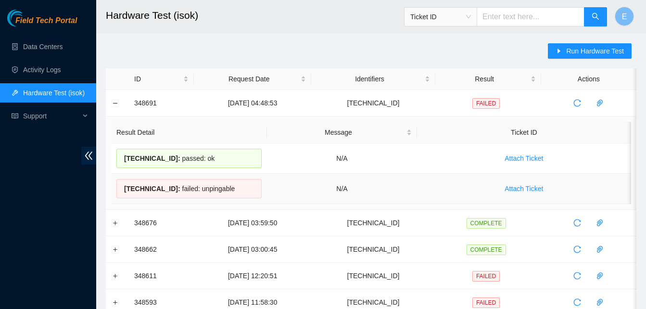
drag, startPoint x: 133, startPoint y: 102, endPoint x: 242, endPoint y: 196, distance: 143.3
copy tbody "348691 [DATE] 04:48:53 [TECHNICAL_ID] FAILED Result Detail Message Ticket ID [T…"
click at [41, 68] on link "Activity Logs" at bounding box center [42, 70] width 38 height 8
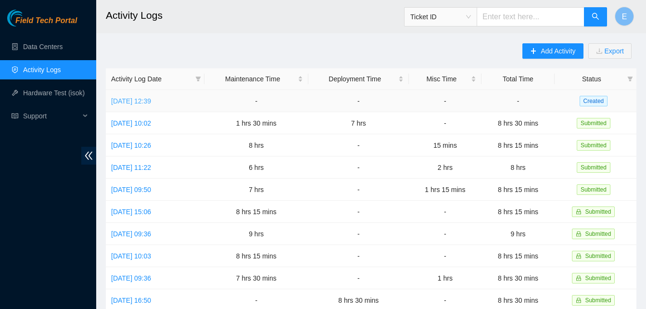
click at [151, 100] on link "[DATE] 12:39" at bounding box center [131, 101] width 40 height 8
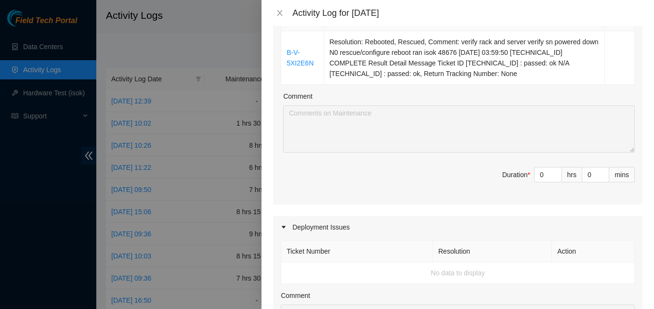
scroll to position [424, 0]
click at [538, 178] on input "0" at bounding box center [547, 174] width 27 height 14
type input "06"
type input "6"
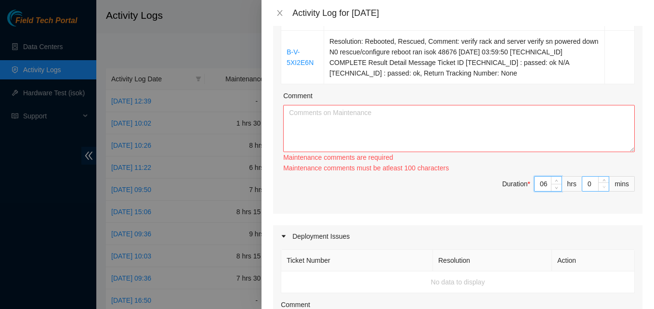
click at [601, 188] on span "down" at bounding box center [604, 187] width 6 height 6
type input "6"
click at [588, 186] on input "0" at bounding box center [595, 184] width 26 height 14
type input "10"
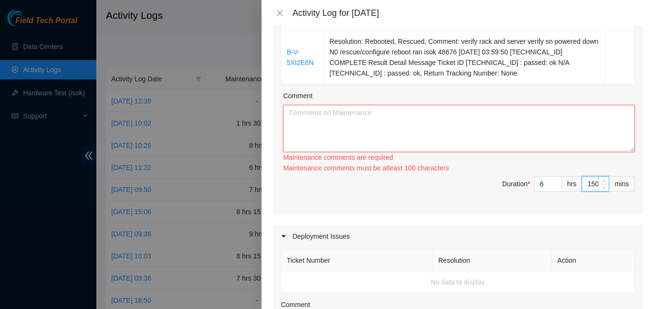
type input "59"
click at [484, 128] on textarea "Comment" at bounding box center [458, 128] width 351 height 47
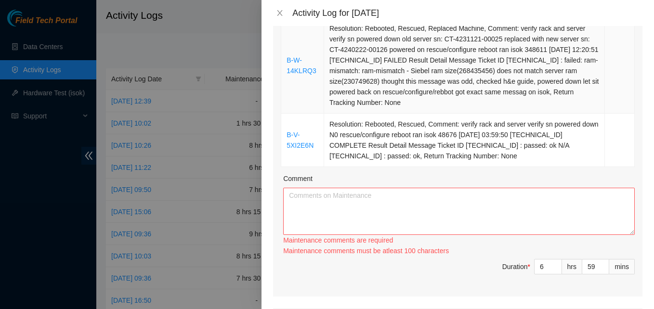
scroll to position [318, 0]
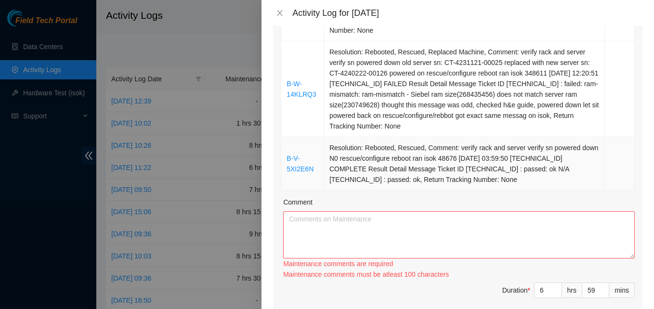
drag, startPoint x: 285, startPoint y: 114, endPoint x: 573, endPoint y: 177, distance: 294.6
click at [573, 177] on tbody "B-W-156058M Resolution: Other, Comment: verify rack and server verify sn powere…" at bounding box center [457, 41] width 353 height 298
copy tbody "B-W-156058M Resolution: Other, Comment: verify rack and server verify sn powere…"
click at [468, 239] on textarea "Comment" at bounding box center [458, 234] width 351 height 47
paste textarea "B-W-156058M Resolution: Other, Comment: verify rack and server verify sn powere…"
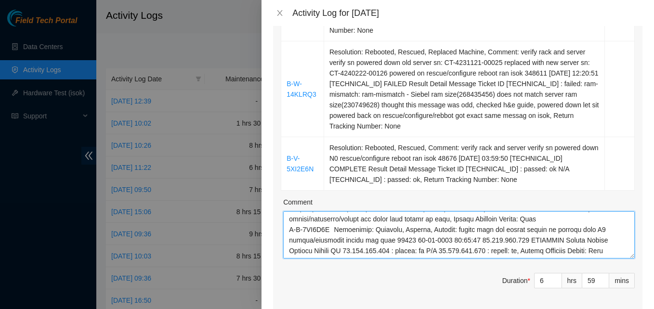
scroll to position [169, 0]
type textarea "B-W-156058M Resolution: Other, Comment: verify rack and server verify sn powere…"
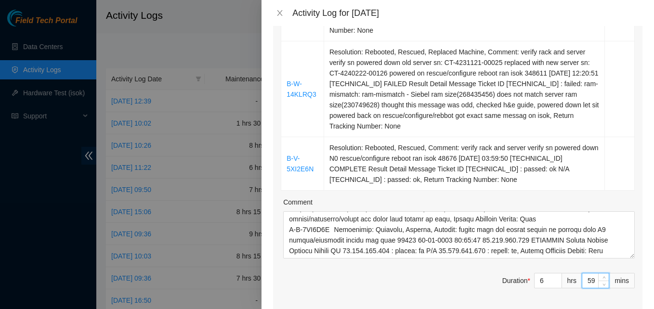
click at [588, 276] on input "59" at bounding box center [595, 280] width 26 height 14
type input "5"
type input "0"
type input "1"
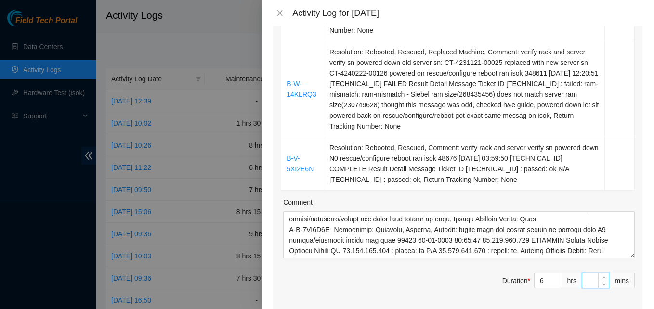
type input "1"
type input "15"
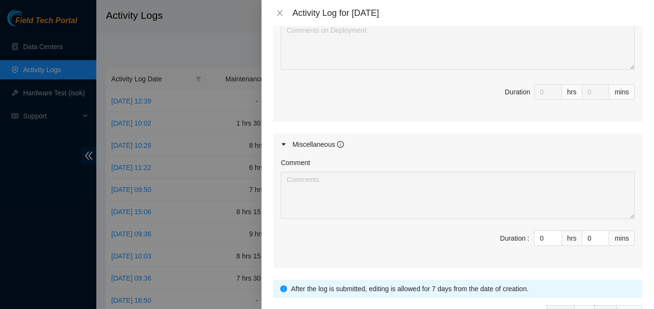
scroll to position [707, 0]
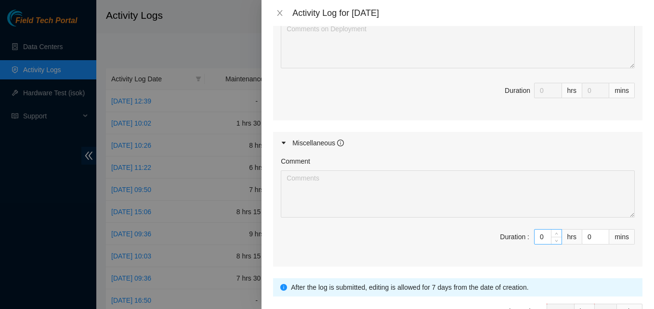
type input "15"
click at [536, 240] on input "0" at bounding box center [547, 237] width 27 height 14
type input "2"
type input "8"
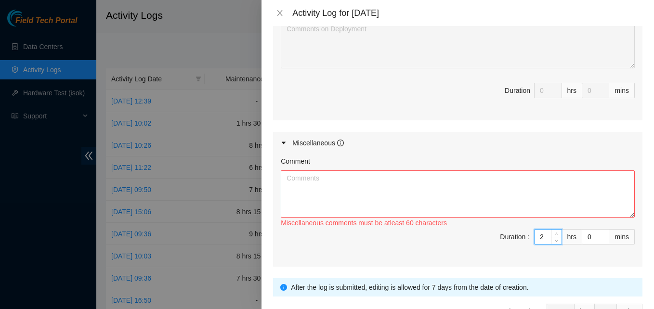
click at [534, 236] on input "2" at bounding box center [547, 237] width 27 height 14
type input "2"
click at [455, 200] on textarea "Comment" at bounding box center [458, 193] width 354 height 47
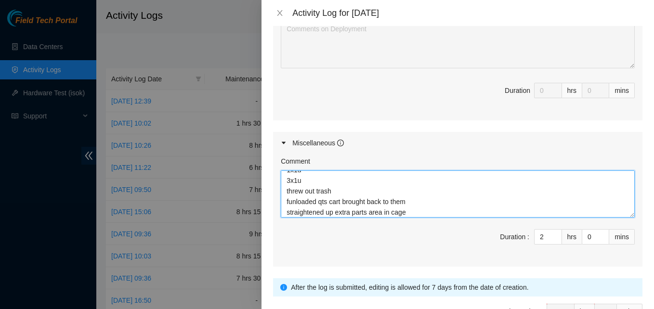
scroll to position [770, 0]
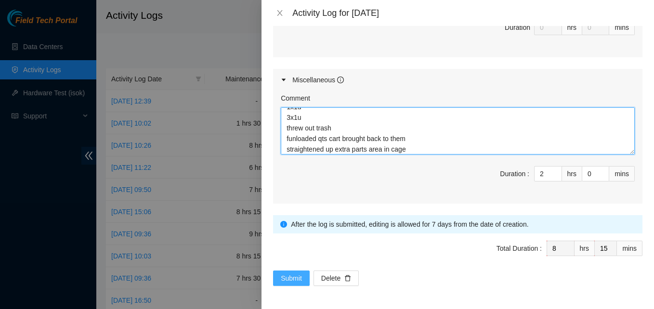
type textarea "took inventory for [PERSON_NAME] side rails 12x1u 1x1u 3x1u threw out trash fun…"
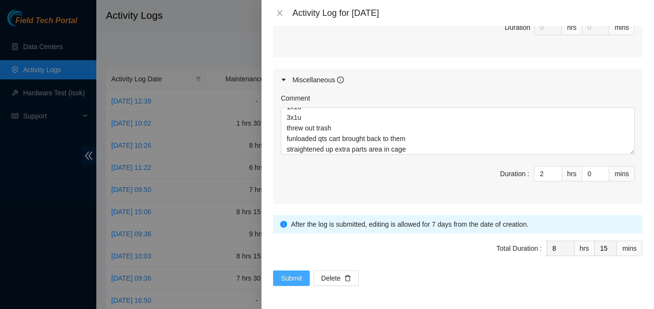
click at [295, 275] on span "Submit" at bounding box center [291, 278] width 21 height 11
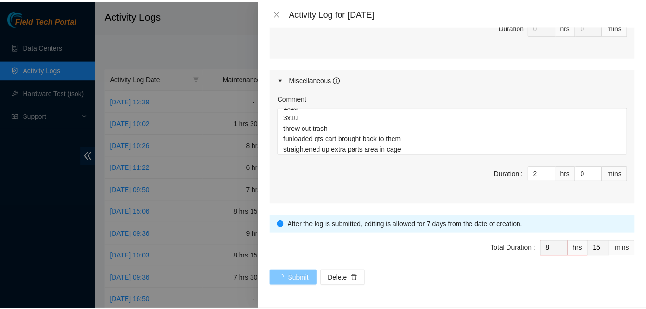
scroll to position [0, 0]
